Goal: Check status

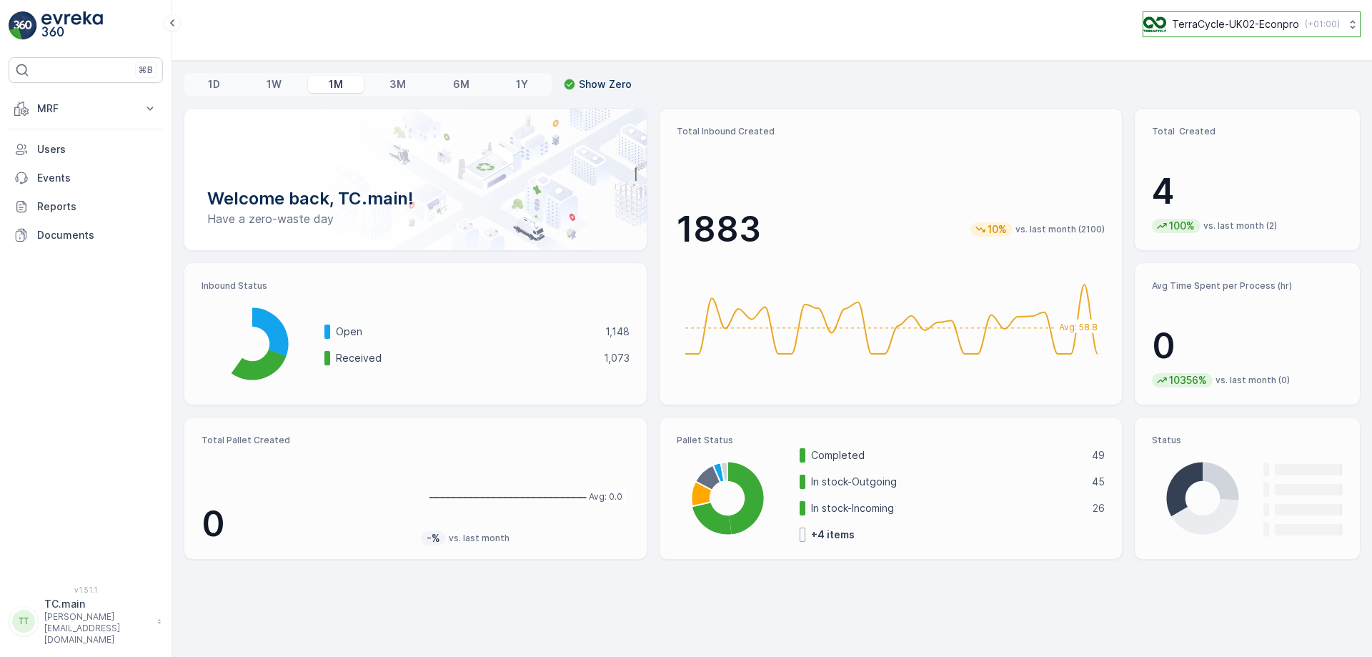
click at [1263, 23] on p "TerraCycle-UK02-Econpro" at bounding box center [1235, 24] width 127 height 14
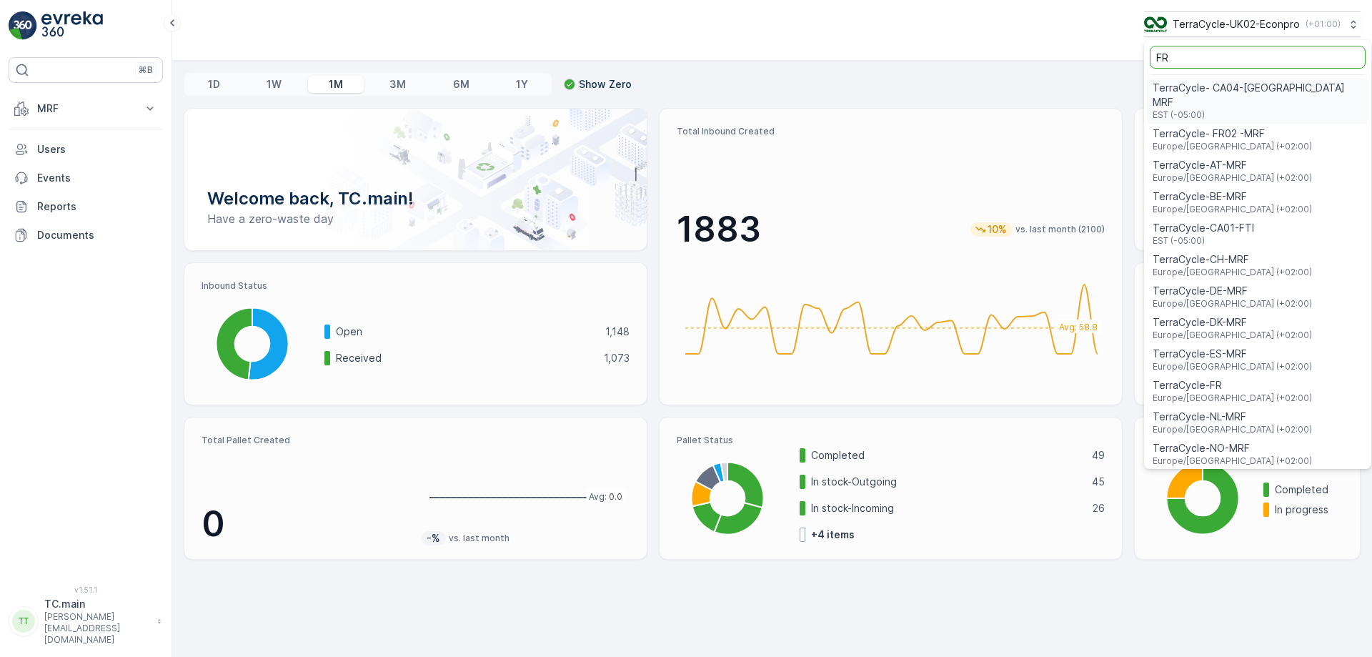
type input "FR"
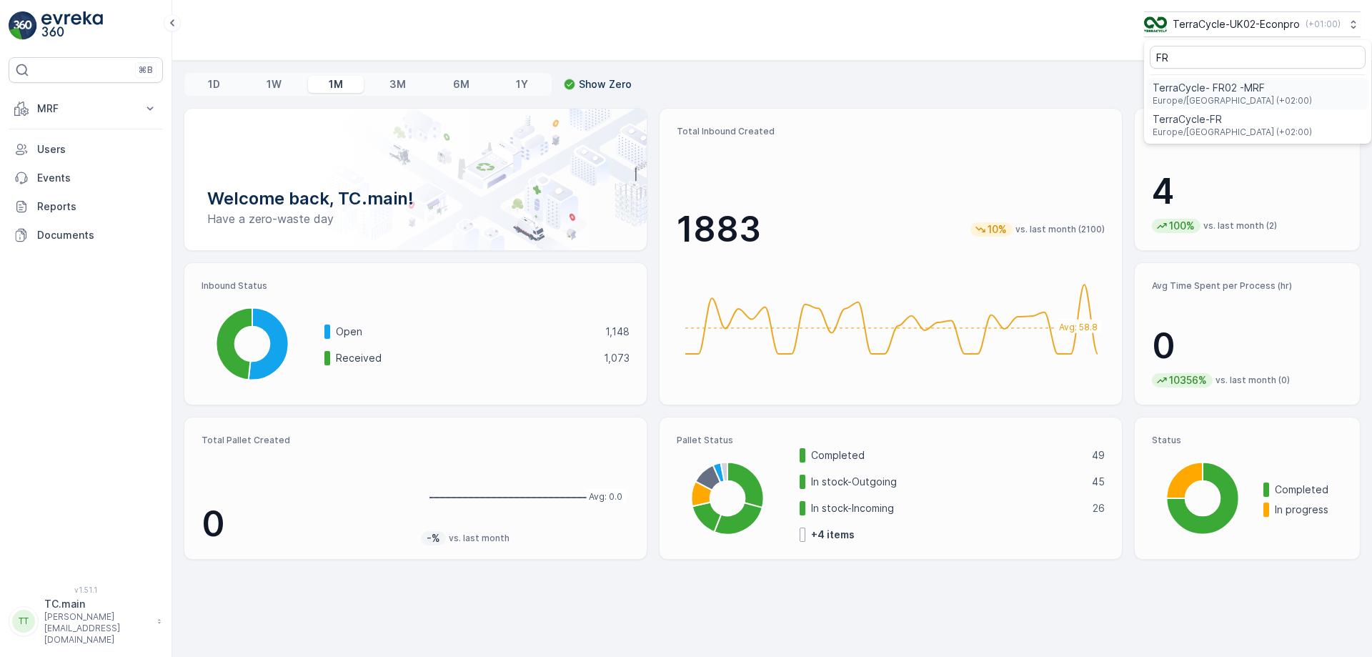
click at [1236, 93] on span "TerraCycle- FR02 -MRF" at bounding box center [1232, 88] width 159 height 14
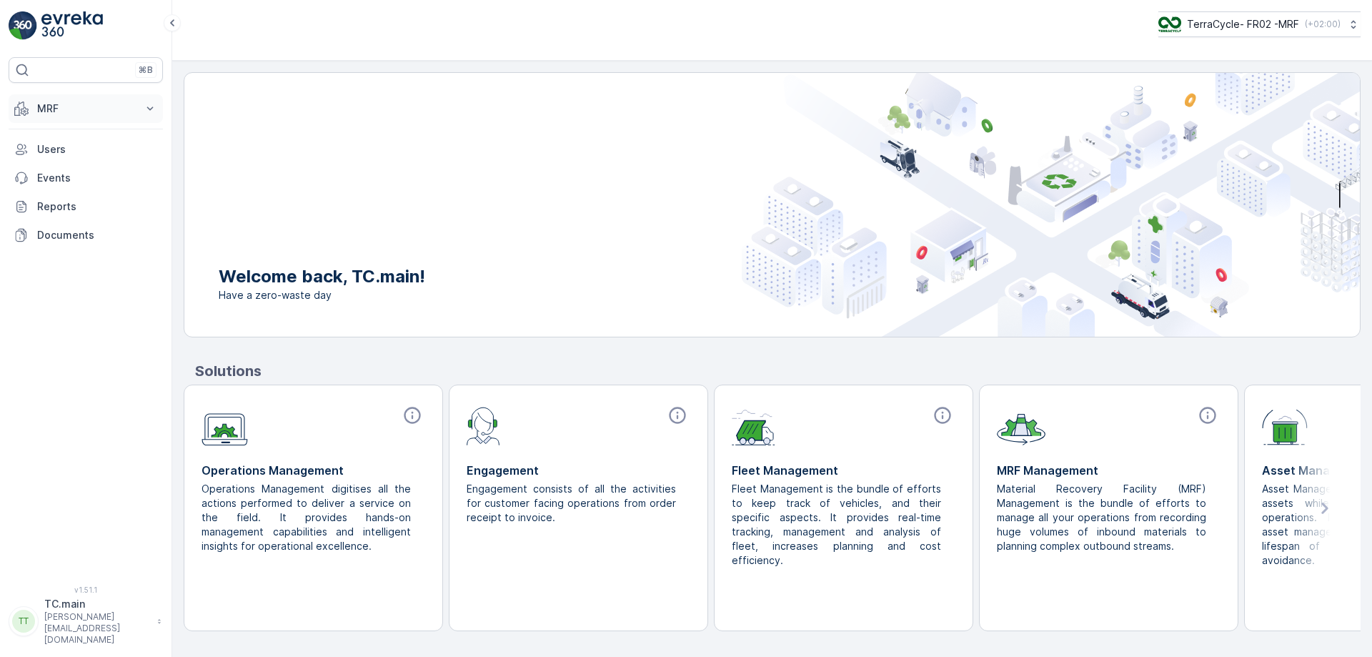
click at [89, 111] on p "MRF" at bounding box center [85, 108] width 97 height 14
click at [58, 214] on p "Expédition" at bounding box center [61, 213] width 51 height 14
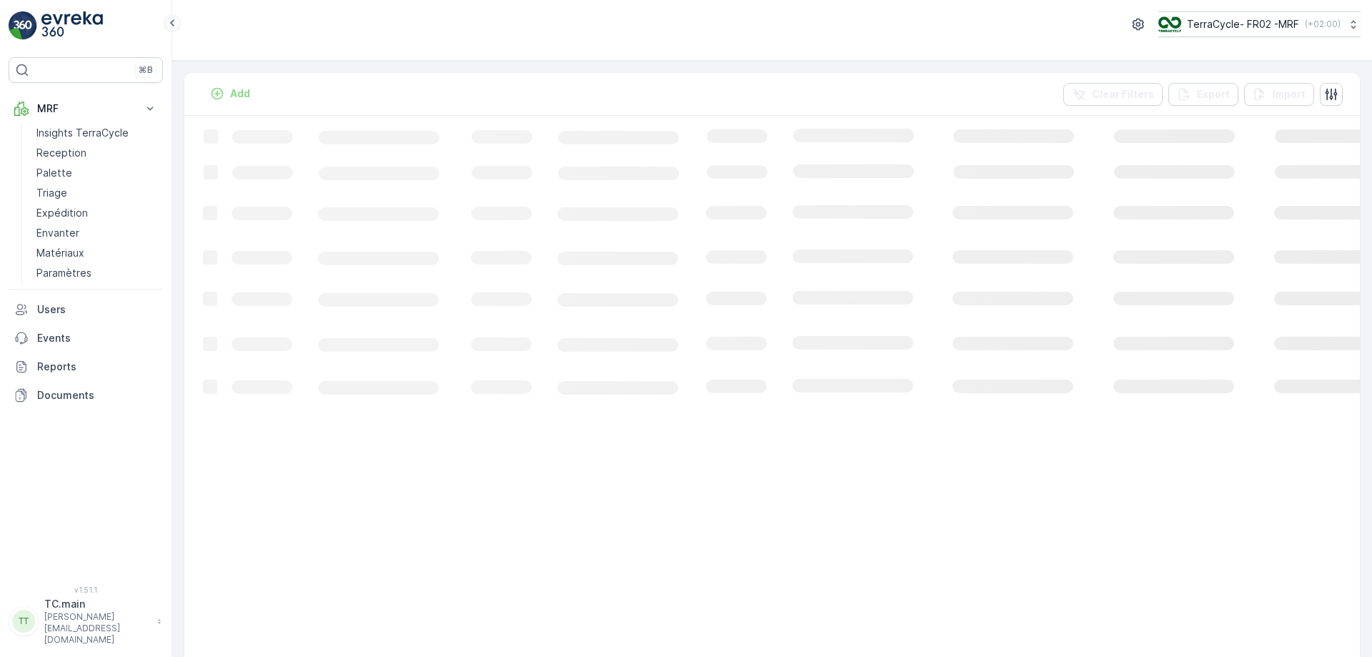
click at [174, 21] on icon at bounding box center [172, 22] width 16 height 17
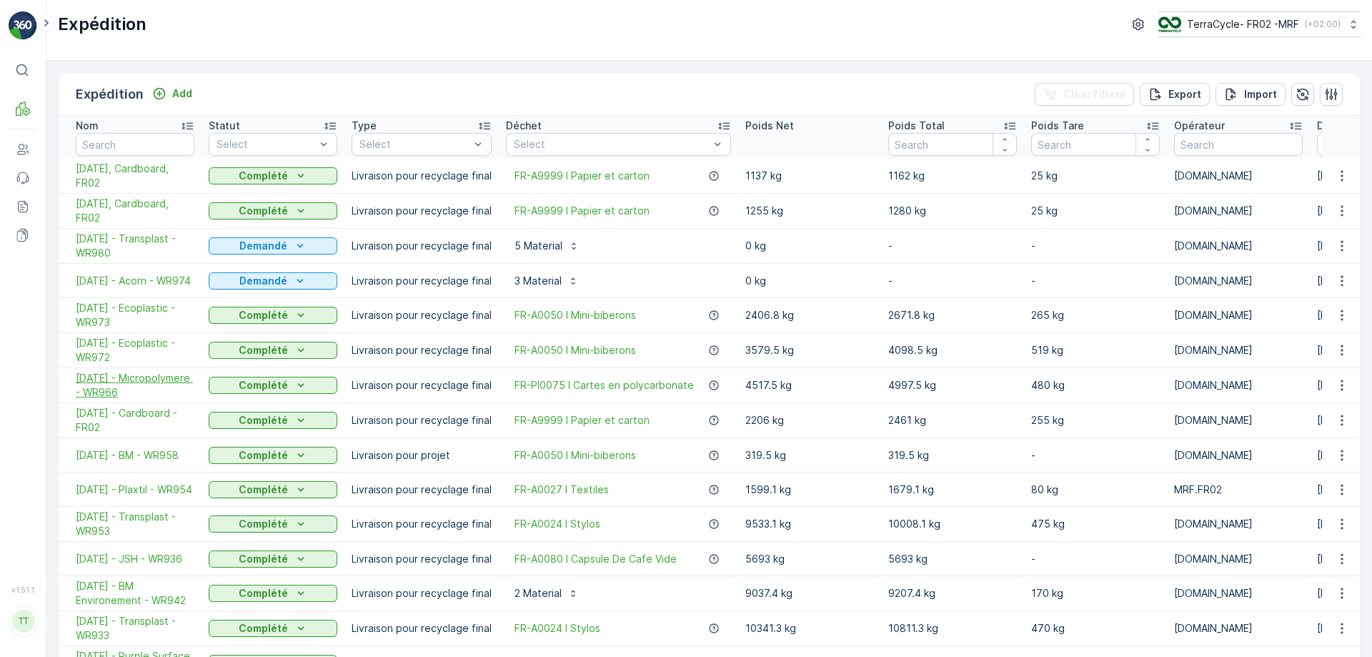
click at [116, 391] on span "[DATE] - Micropolymere - WR966" at bounding box center [135, 385] width 119 height 29
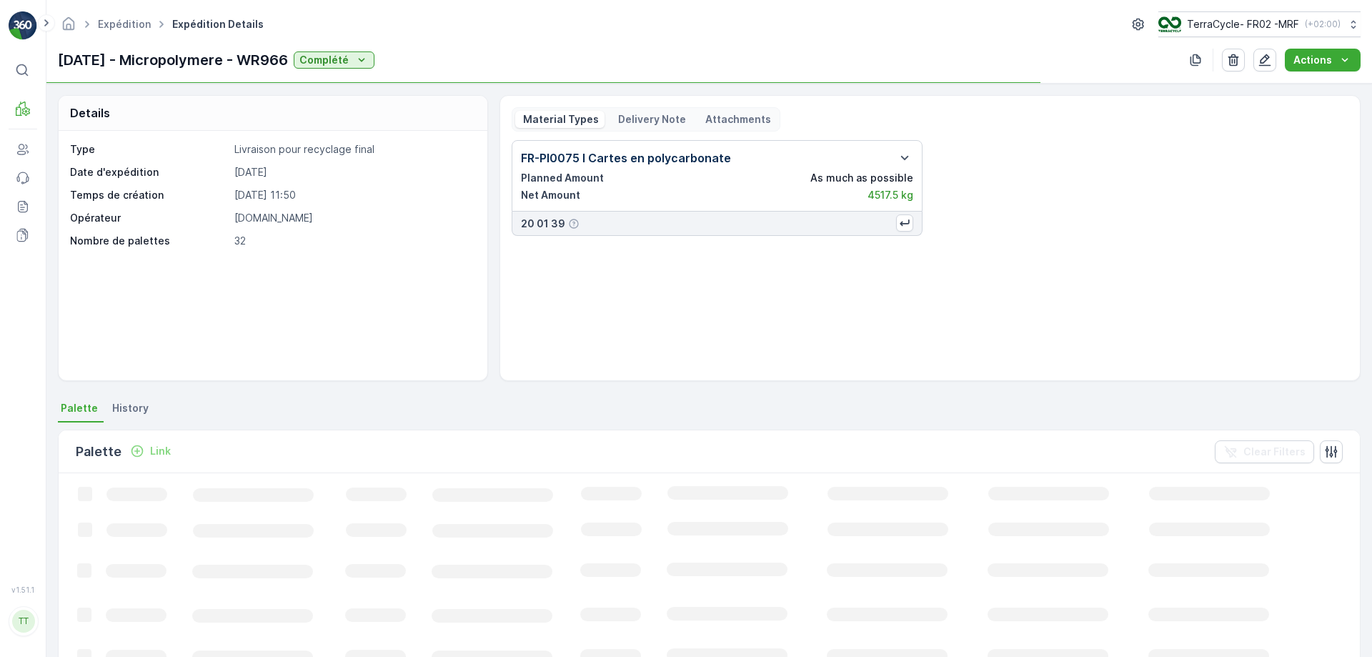
click at [633, 116] on p "Delivery Note" at bounding box center [651, 119] width 70 height 14
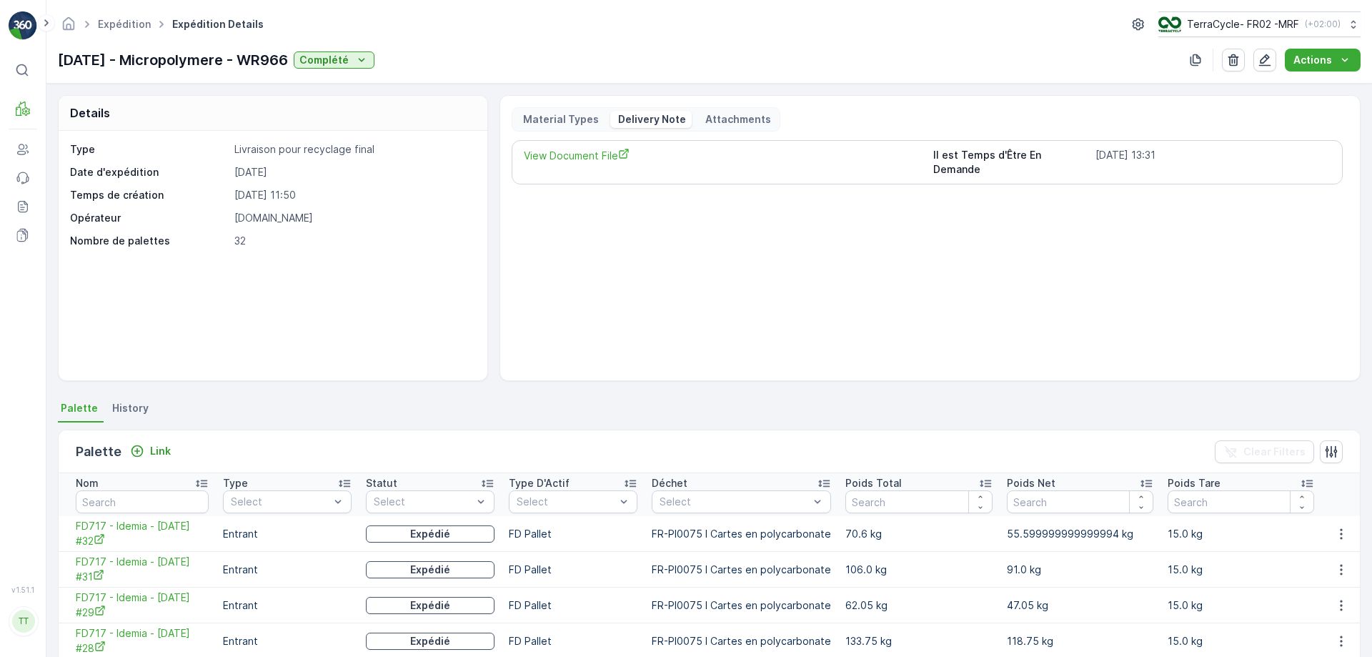
click at [582, 164] on div "View Document File Il est Temps d'Être En Demande [DATE] 13:31" at bounding box center [927, 162] width 831 height 44
click at [572, 155] on span "View Document File" at bounding box center [722, 155] width 397 height 15
click at [1308, 28] on p "( +02:00 )" at bounding box center [1322, 24] width 36 height 11
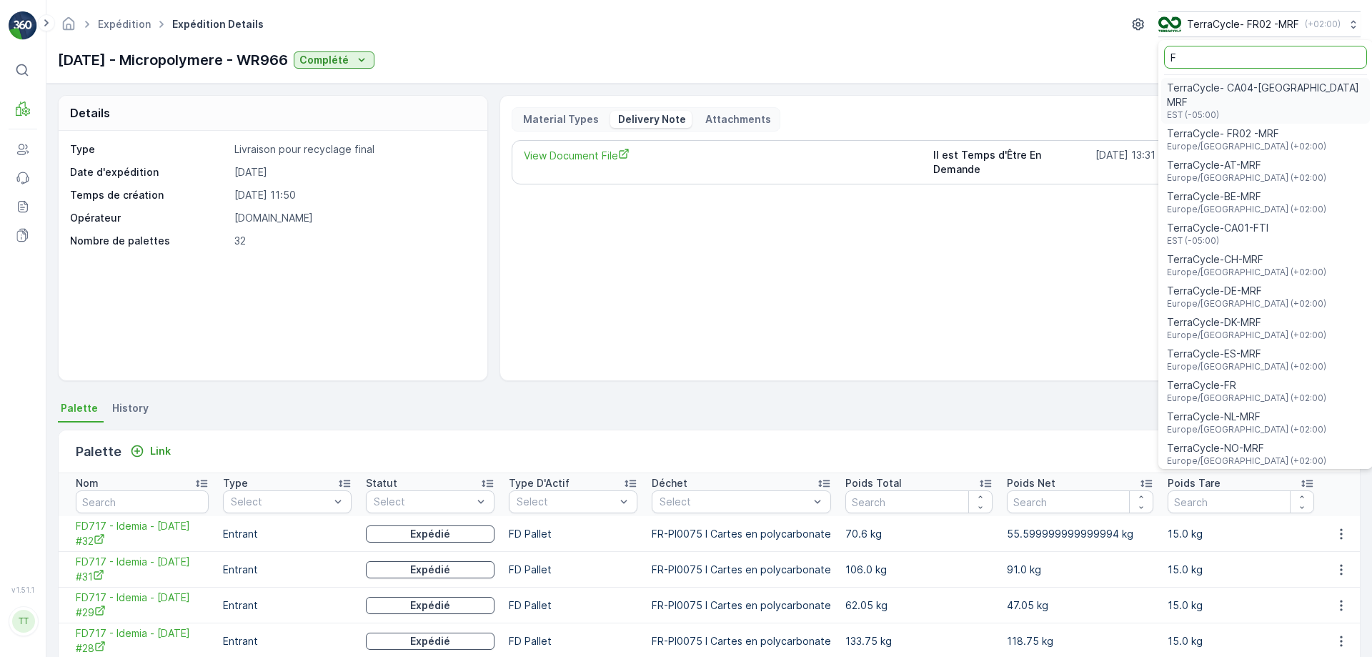
type input "F"
click at [1203, 56] on input "F" at bounding box center [1265, 57] width 203 height 23
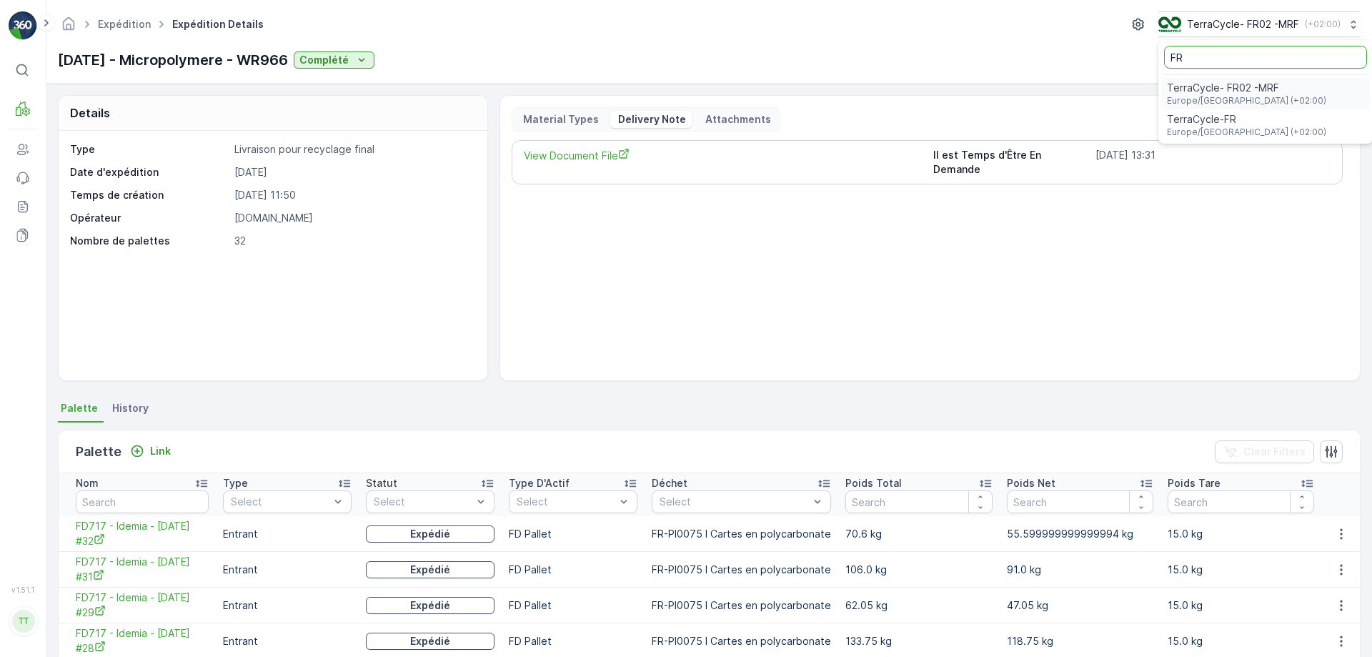
type input "FR"
click at [1192, 125] on span "TerraCycle-FR" at bounding box center [1246, 119] width 159 height 14
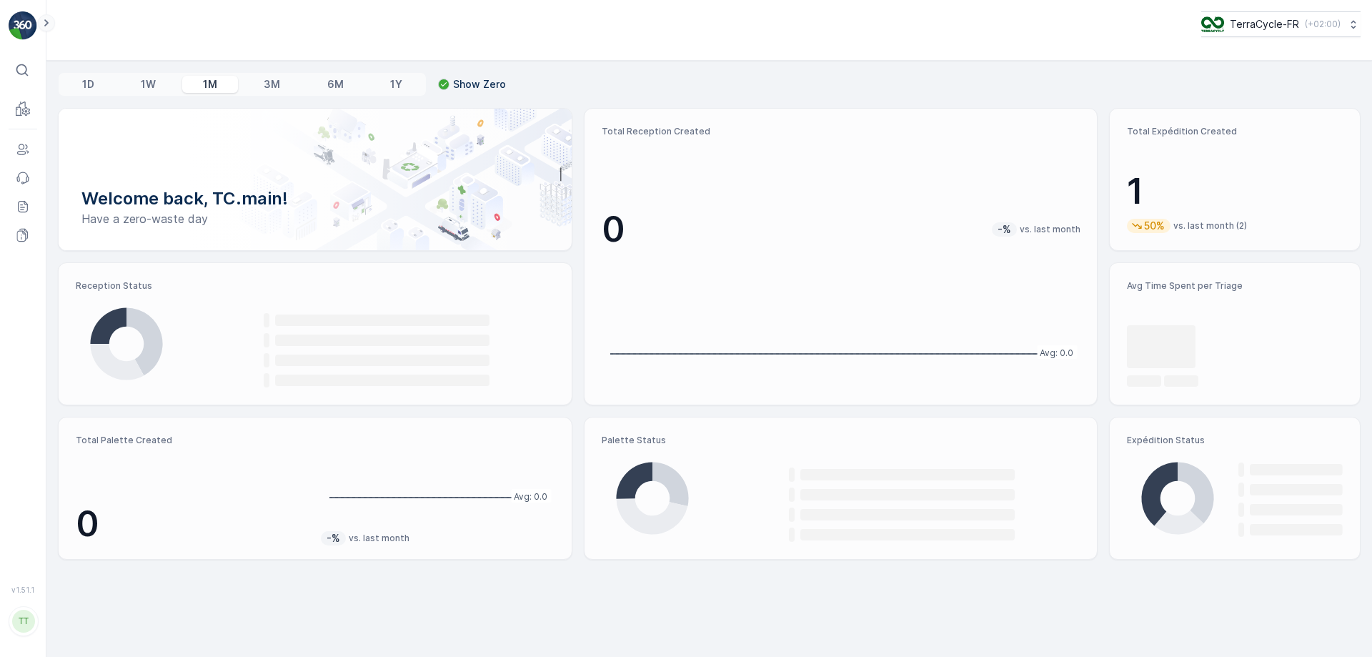
click at [48, 16] on icon at bounding box center [47, 22] width 16 height 17
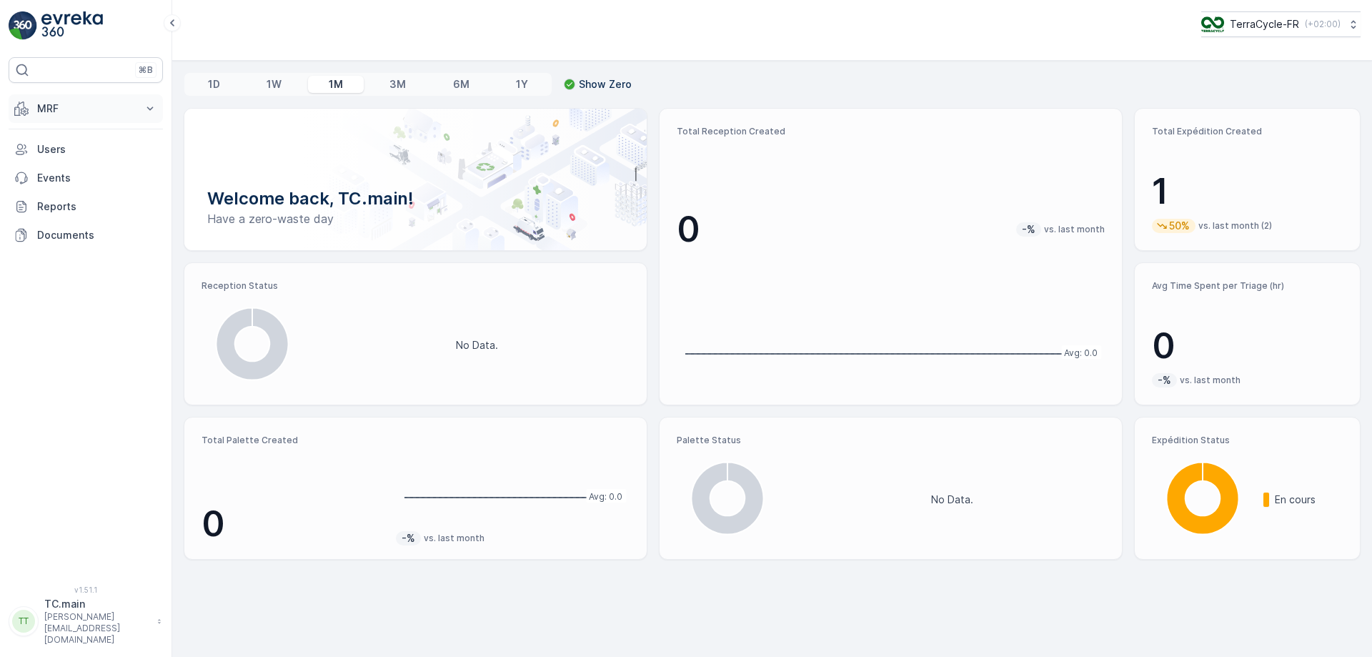
click at [51, 107] on p "MRF" at bounding box center [85, 108] width 97 height 14
click at [59, 214] on p "Expédition" at bounding box center [61, 213] width 51 height 14
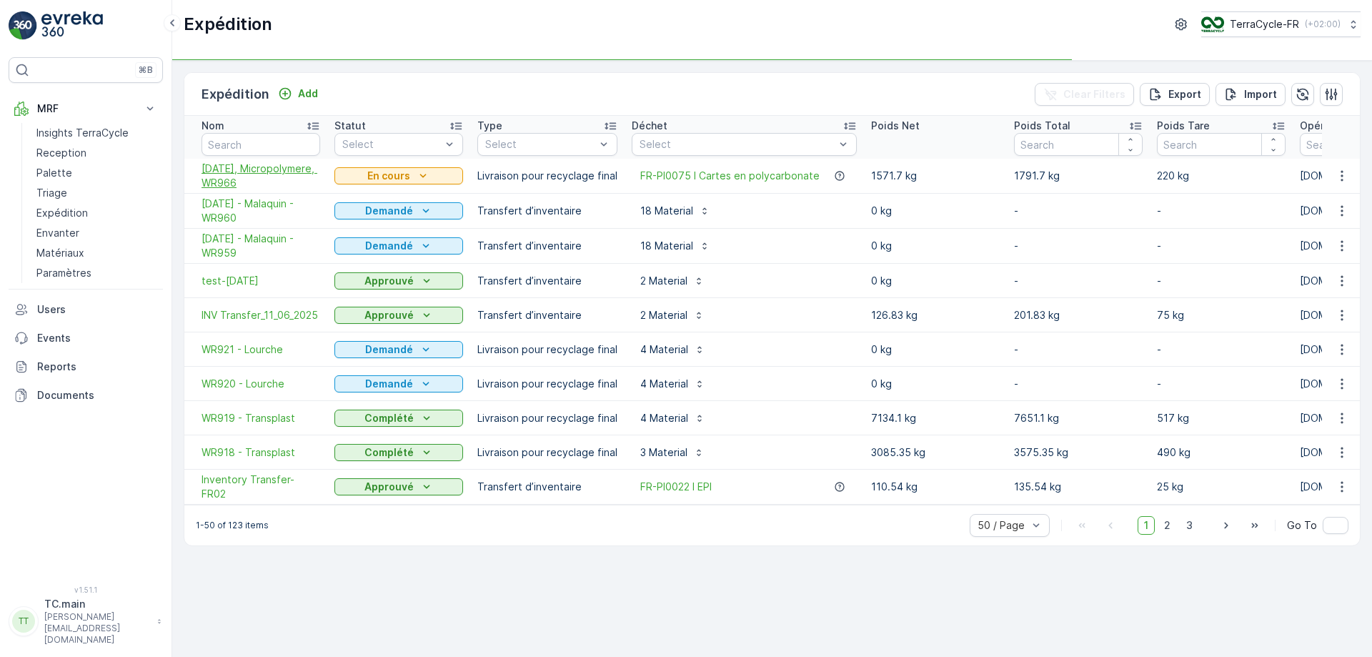
click at [276, 179] on span "09.09.2025, Micropolymere, WR966" at bounding box center [261, 176] width 119 height 29
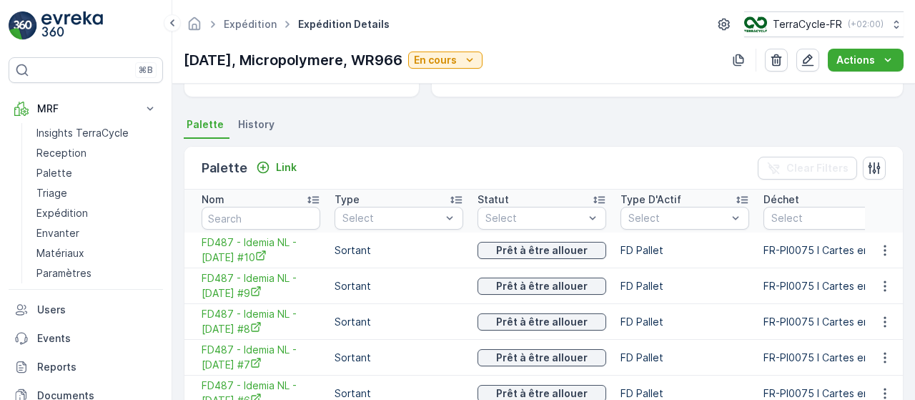
scroll to position [282, 0]
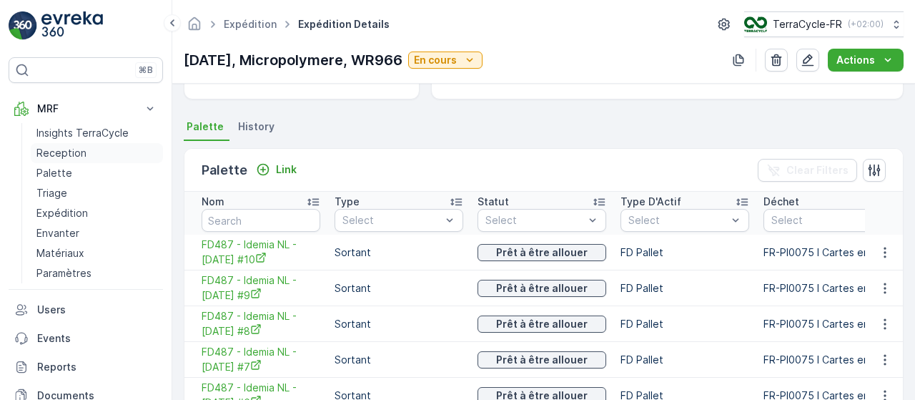
click at [67, 152] on p "Reception" at bounding box center [61, 153] width 50 height 14
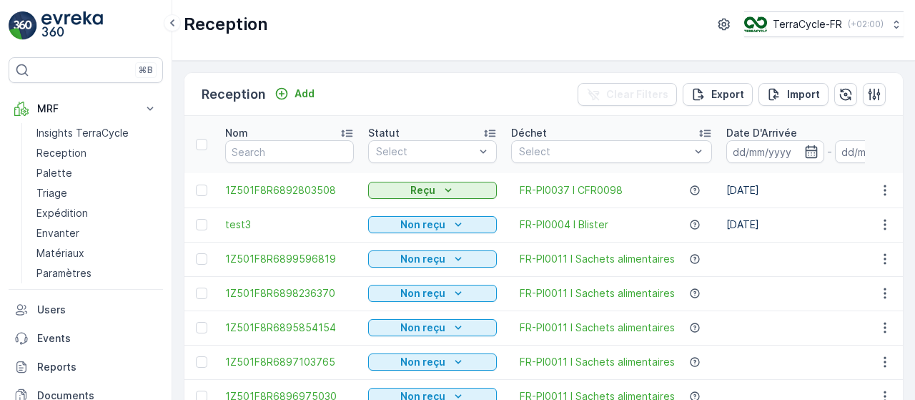
click at [431, 65] on div "Reception Add Clear Filters Export Import Nom Statut Select Déchet Select Date …" at bounding box center [543, 230] width 743 height 339
click at [63, 155] on p "Reception" at bounding box center [61, 153] width 50 height 14
click at [174, 22] on icon at bounding box center [172, 22] width 16 height 17
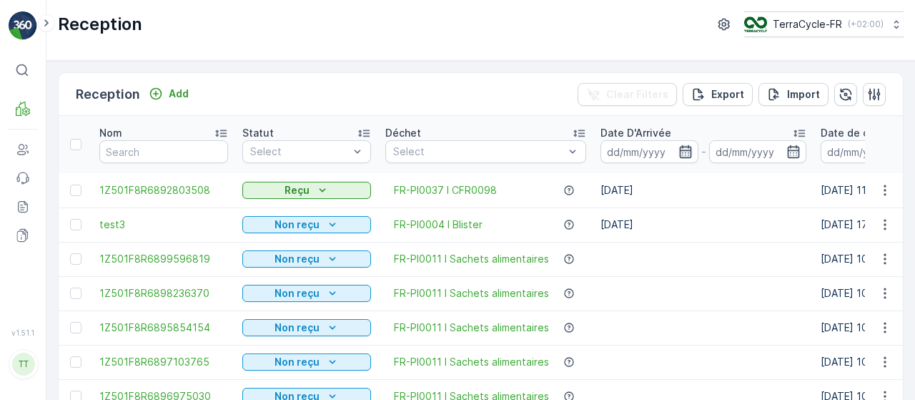
click at [678, 149] on icon "button" at bounding box center [685, 151] width 14 height 14
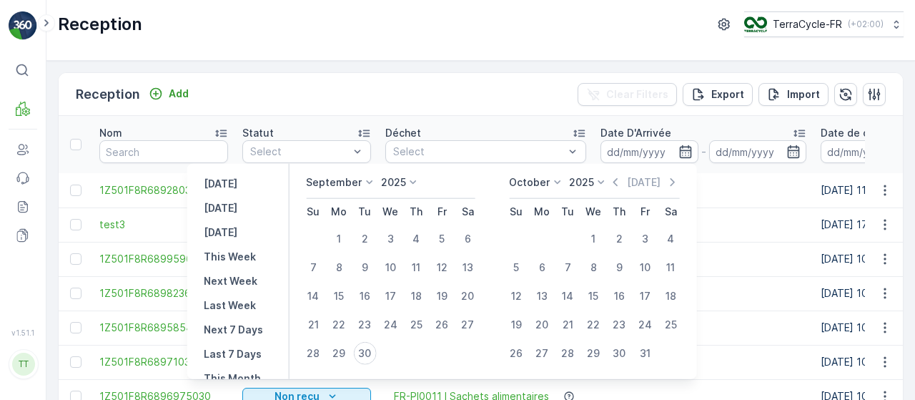
click at [348, 187] on p "September" at bounding box center [334, 182] width 56 height 14
click at [341, 204] on span "January" at bounding box center [333, 202] width 38 height 14
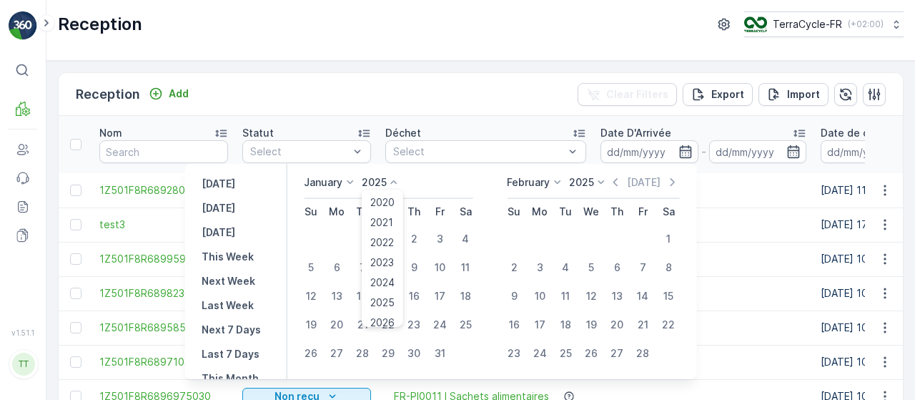
click at [379, 184] on p "2025" at bounding box center [374, 182] width 25 height 14
click at [386, 287] on span "2024" at bounding box center [382, 282] width 24 height 14
click at [344, 236] on div "1" at bounding box center [335, 238] width 23 height 23
type input "01.01.2024"
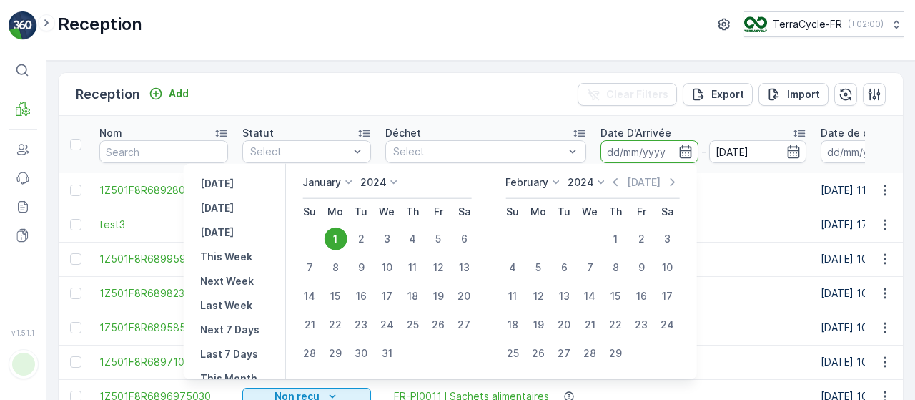
click at [340, 235] on div "1" at bounding box center [335, 238] width 23 height 23
type input "01.01.2024"
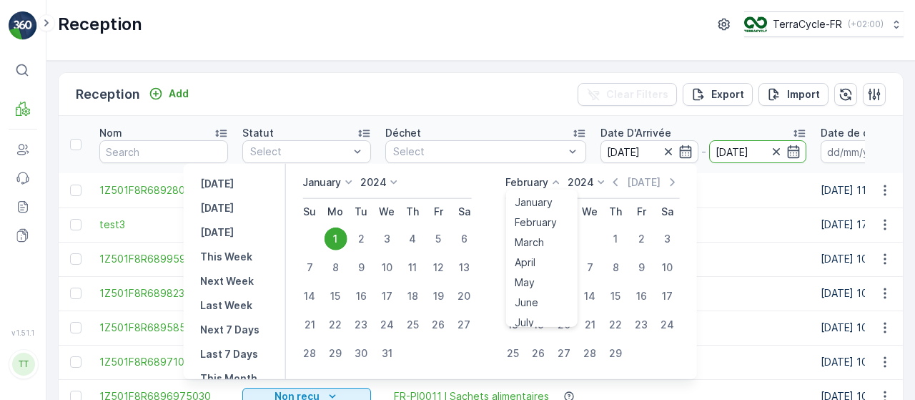
click at [545, 179] on p "February" at bounding box center [526, 182] width 43 height 14
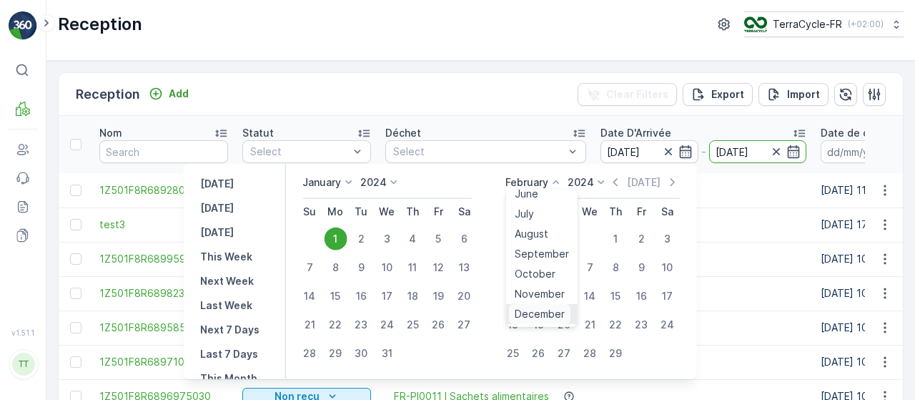
click at [546, 319] on span "December" at bounding box center [539, 314] width 50 height 14
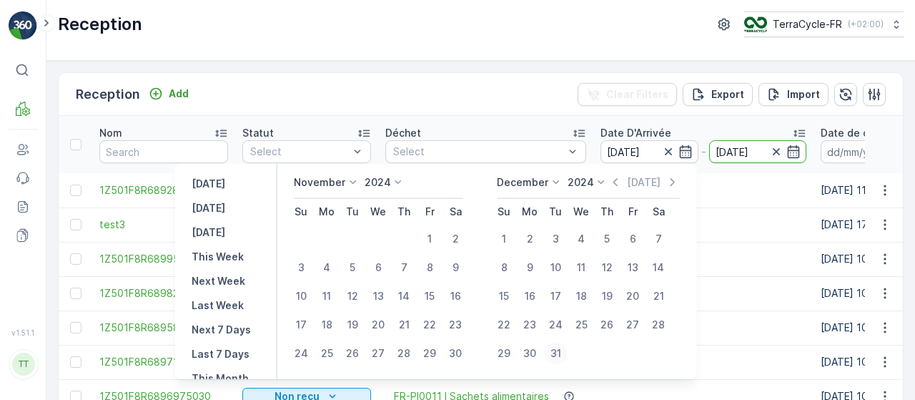
click at [563, 352] on div "31" at bounding box center [555, 353] width 23 height 23
type input "31.12.2024"
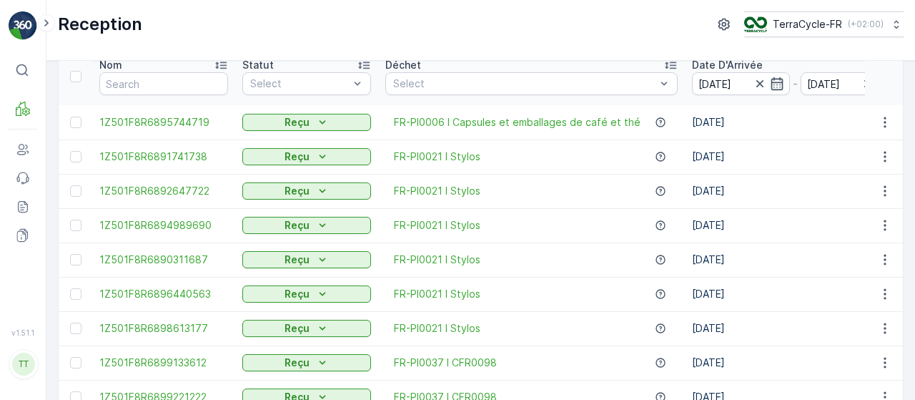
scroll to position [175, 0]
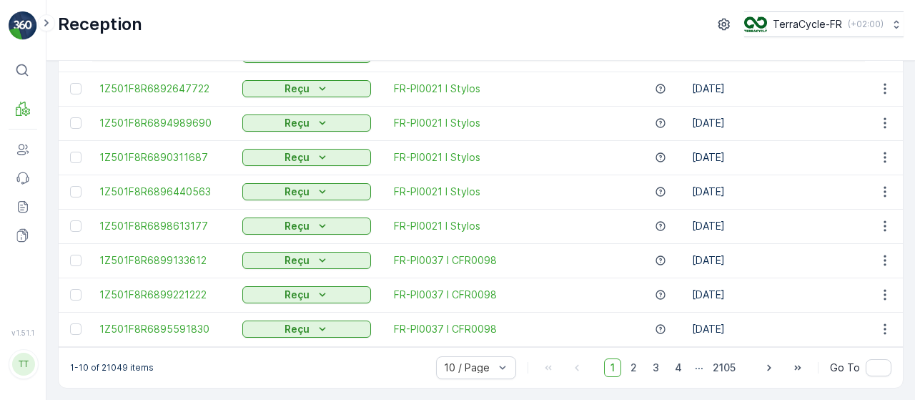
click at [342, 30] on div "Reception TerraCycle-FR ( +02:00 )" at bounding box center [481, 24] width 846 height 26
